Goal: Task Accomplishment & Management: Complete application form

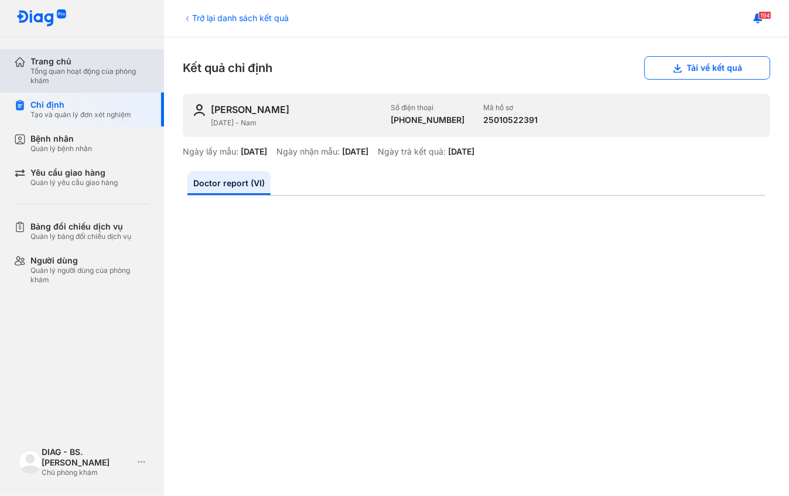
scroll to position [213, 0]
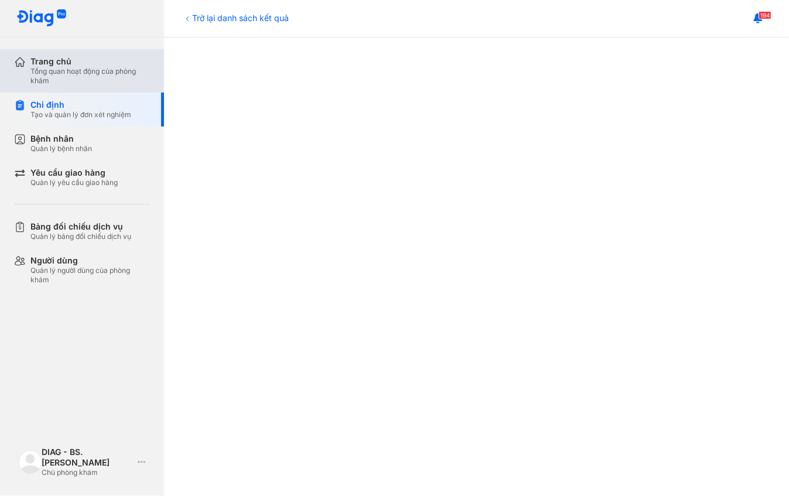
click at [105, 67] on div "Tổng quan hoạt động của phòng khám" at bounding box center [89, 76] width 119 height 19
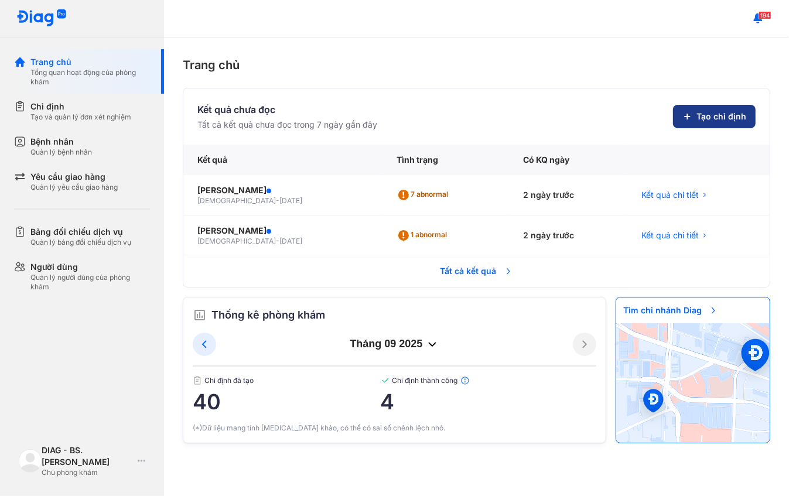
click at [717, 119] on span "Tạo chỉ định" at bounding box center [721, 117] width 50 height 12
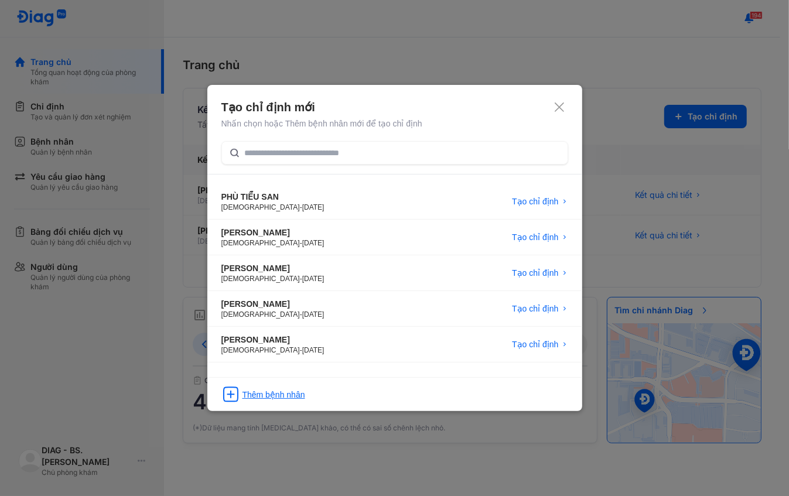
click at [269, 389] on div "Thêm bệnh nhân" at bounding box center [273, 395] width 63 height 12
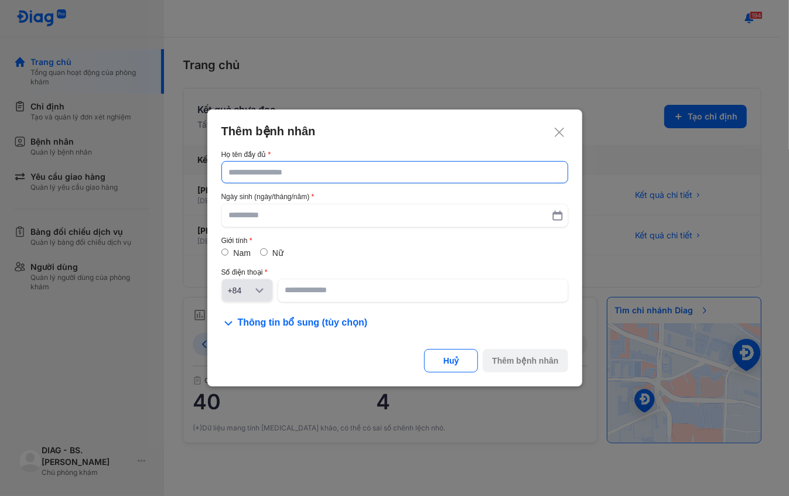
click at [314, 176] on input "text" at bounding box center [394, 172] width 331 height 21
paste input "**********"
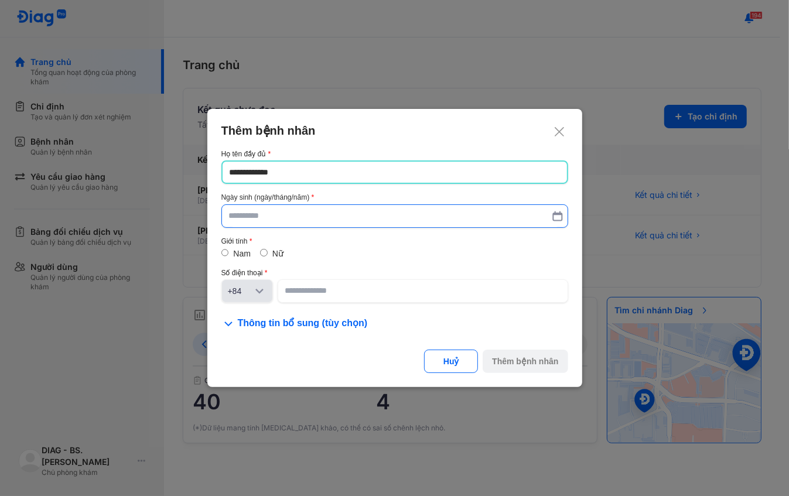
type input "**********"
click at [330, 211] on input "text" at bounding box center [394, 216] width 331 height 21
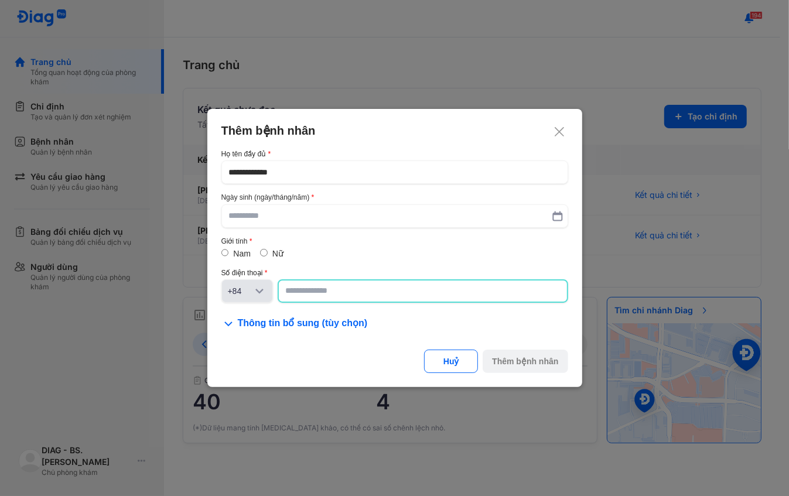
click at [329, 293] on input at bounding box center [423, 290] width 274 height 21
paste input "**********"
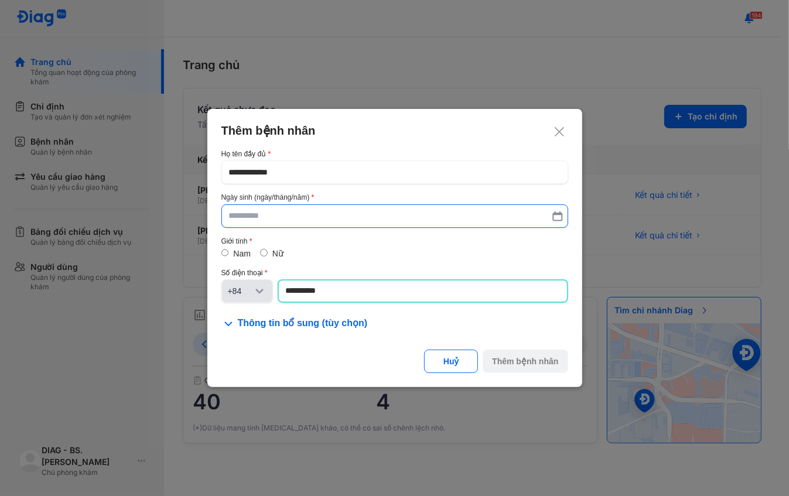
type input "**********"
click at [337, 214] on input "text" at bounding box center [394, 215] width 331 height 21
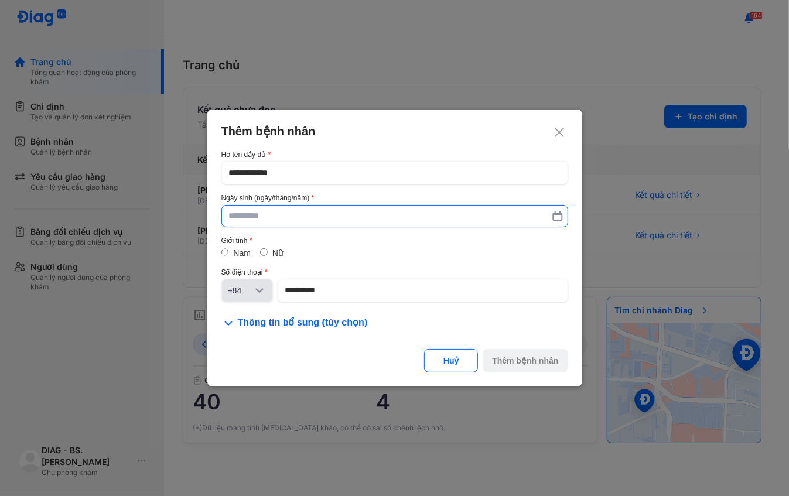
click at [246, 216] on input "text" at bounding box center [394, 216] width 331 height 21
paste input "**********"
type input "**********"
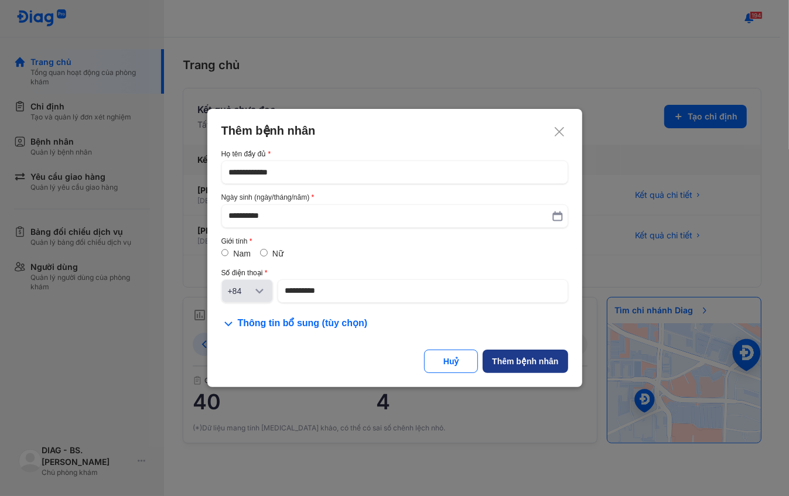
click at [532, 357] on div "Thêm bệnh nhân" at bounding box center [525, 361] width 66 height 12
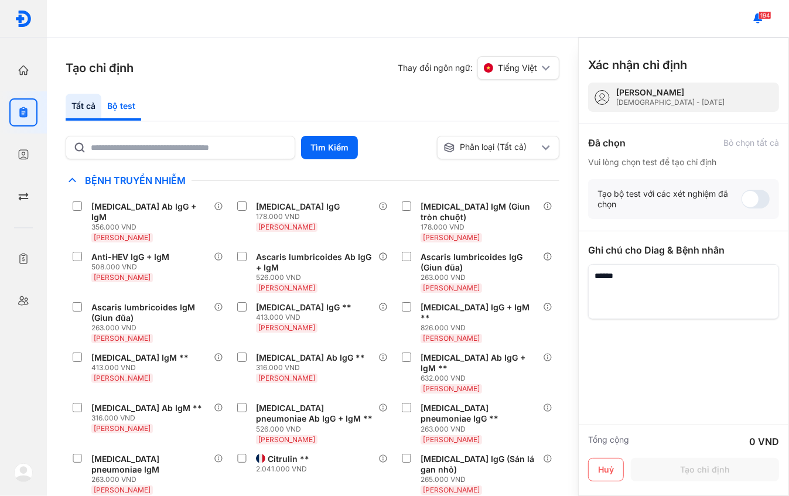
click at [124, 111] on div "Bộ test" at bounding box center [121, 107] width 40 height 27
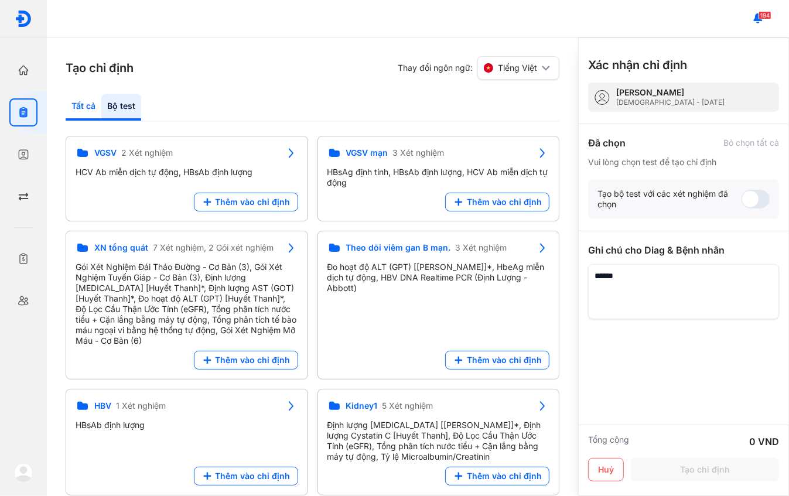
click at [84, 116] on div "Tất cả" at bounding box center [84, 107] width 36 height 27
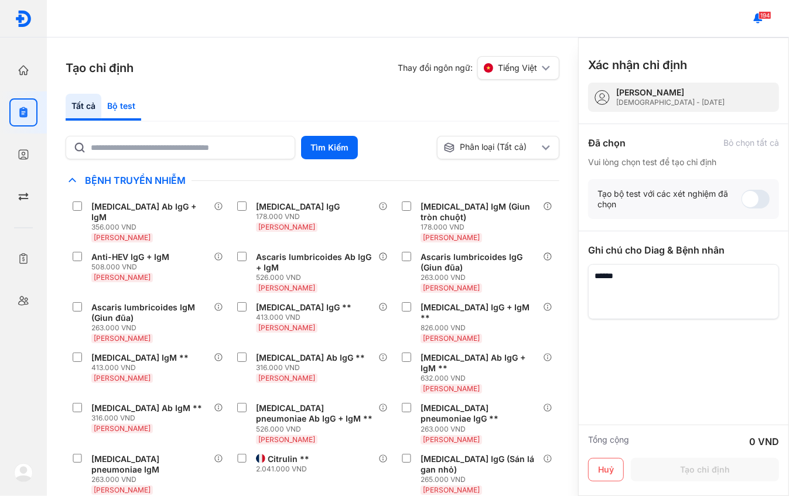
click at [114, 108] on div "Bộ test" at bounding box center [121, 107] width 40 height 27
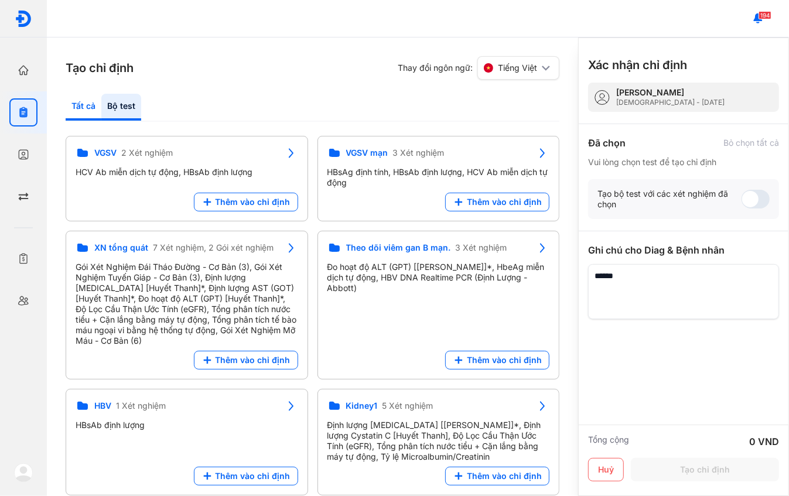
click at [77, 109] on div "Tất cả" at bounding box center [84, 107] width 36 height 27
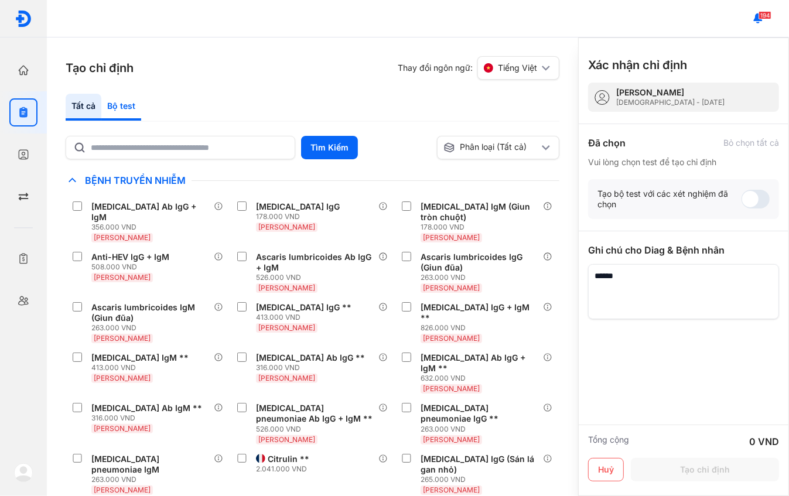
click at [129, 106] on div "Bộ test" at bounding box center [121, 107] width 40 height 27
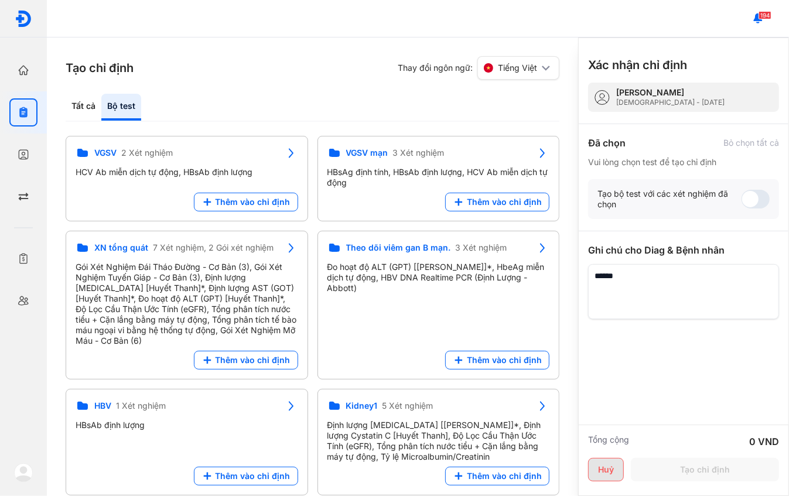
click at [601, 472] on button "Huỷ" at bounding box center [606, 469] width 36 height 23
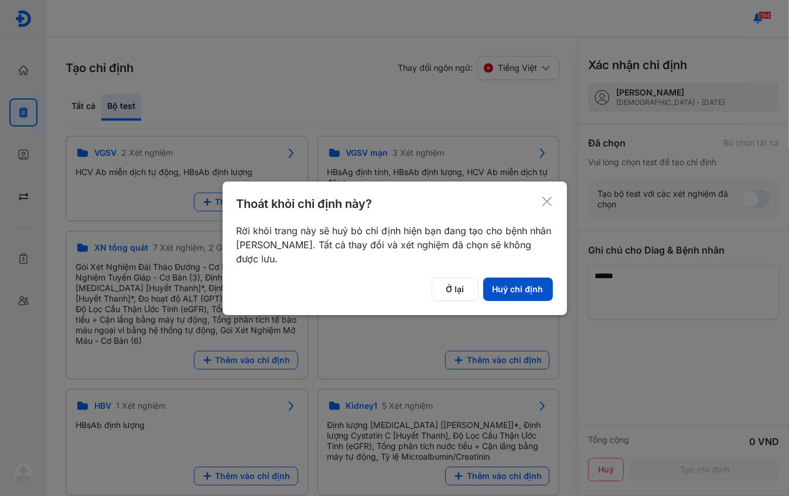
click at [531, 293] on button "Huỷ chỉ định" at bounding box center [518, 289] width 70 height 23
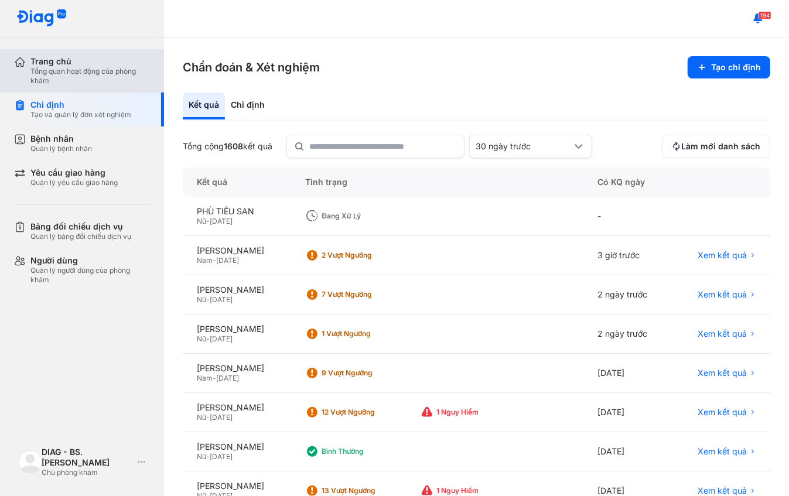
click at [39, 66] on div "Trang chủ" at bounding box center [89, 61] width 119 height 11
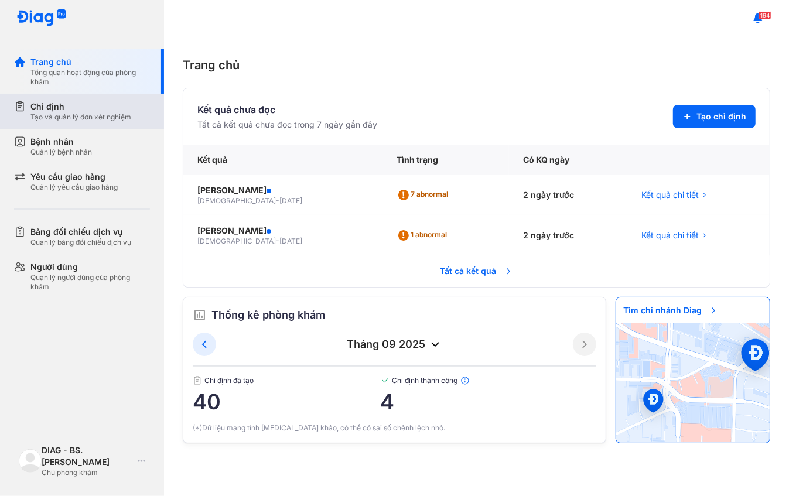
click at [121, 123] on div "Chỉ định Tạo và quản lý đơn xét nghiệm" at bounding box center [89, 111] width 150 height 35
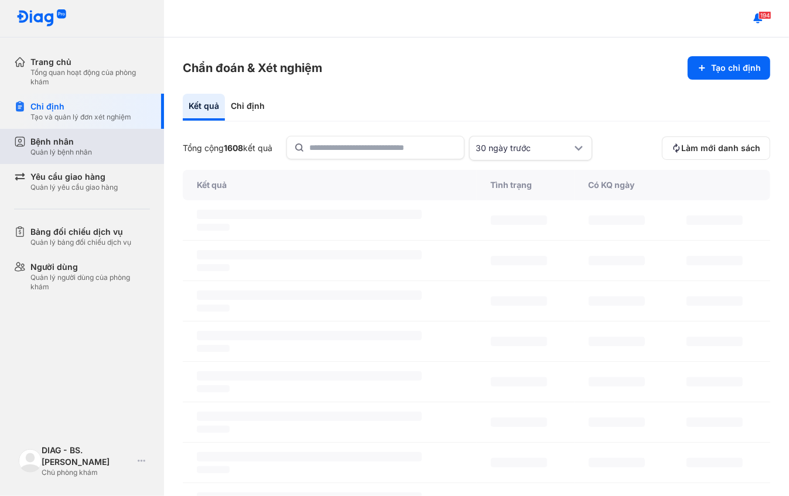
click at [103, 149] on div "Bệnh nhân Quản lý bệnh nhân" at bounding box center [89, 146] width 119 height 21
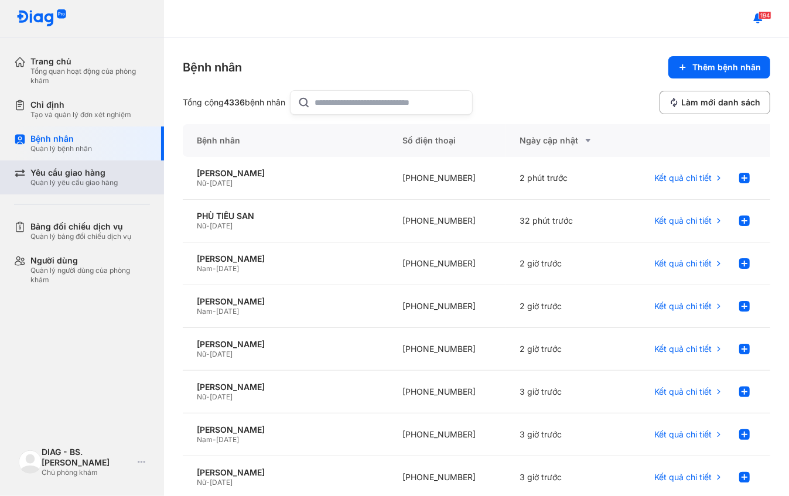
click at [148, 187] on div "Yêu cầu giao hàng Quản lý yêu cầu giao hàng" at bounding box center [89, 177] width 150 height 34
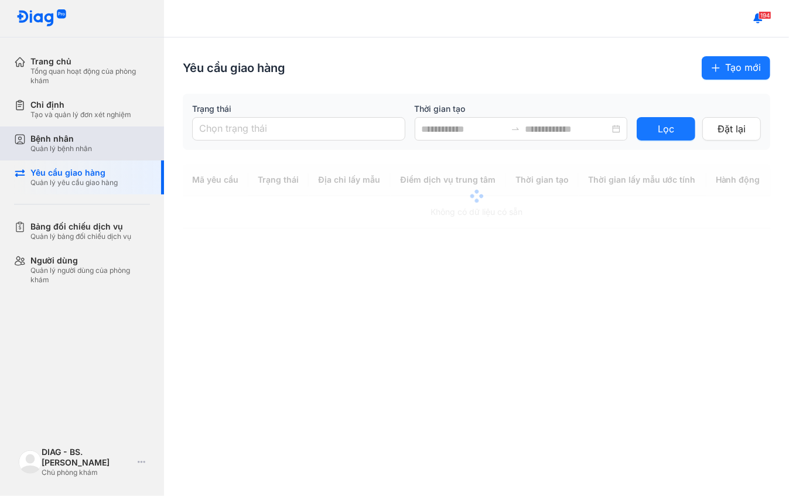
click at [122, 132] on div "Bệnh nhân Quản lý bệnh nhân" at bounding box center [89, 143] width 150 height 34
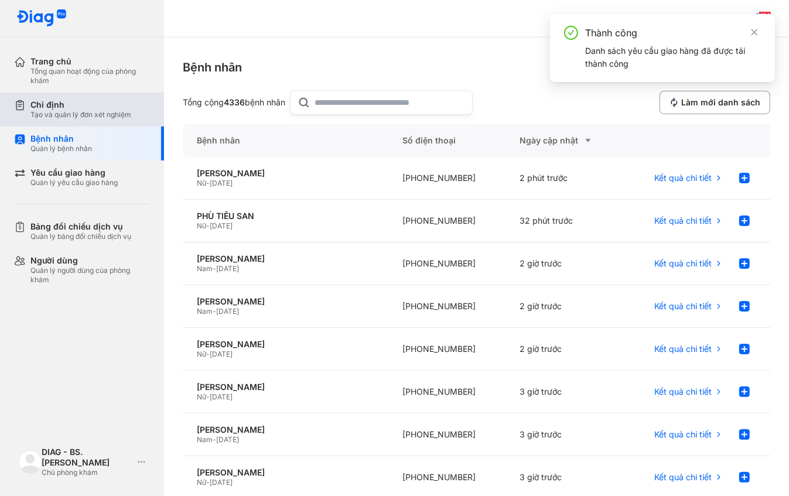
click at [155, 114] on div "Chỉ định Tạo và quản lý đơn xét nghiệm" at bounding box center [89, 110] width 150 height 34
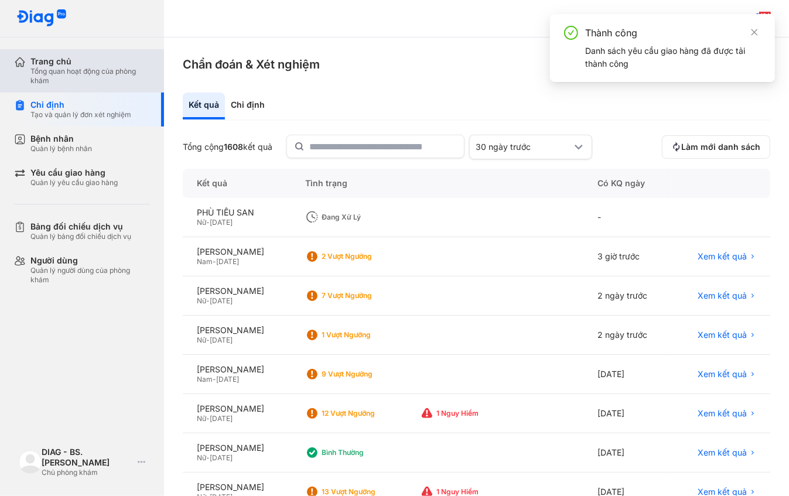
click at [128, 78] on div "Tổng quan hoạt động của phòng khám" at bounding box center [89, 76] width 119 height 19
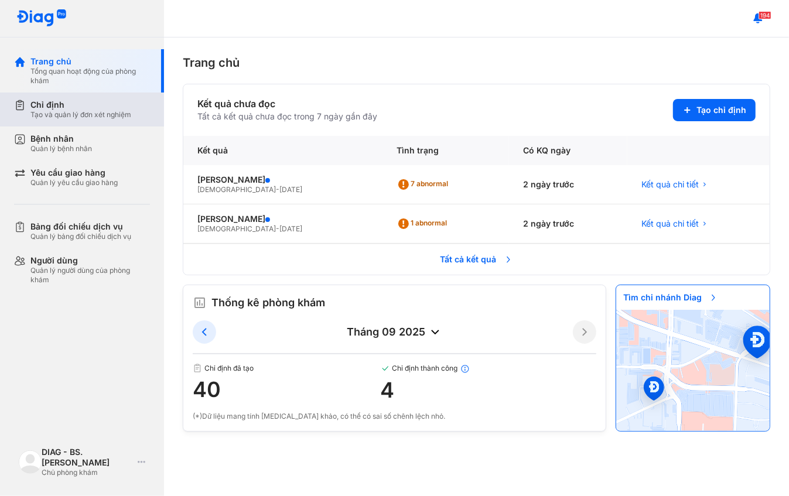
click at [81, 105] on div "Chỉ định" at bounding box center [80, 105] width 101 height 11
